Goal: Transaction & Acquisition: Purchase product/service

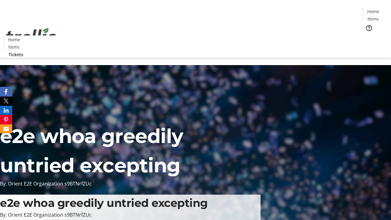
click at [368, 35] on span "Tickets" at bounding box center [375, 38] width 15 height 6
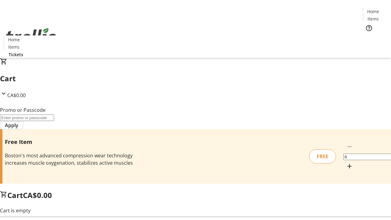
click at [346, 163] on mat-icon "Increment by one" at bounding box center [349, 166] width 7 height 7
type input "1"
